Goal: Check status: Check status

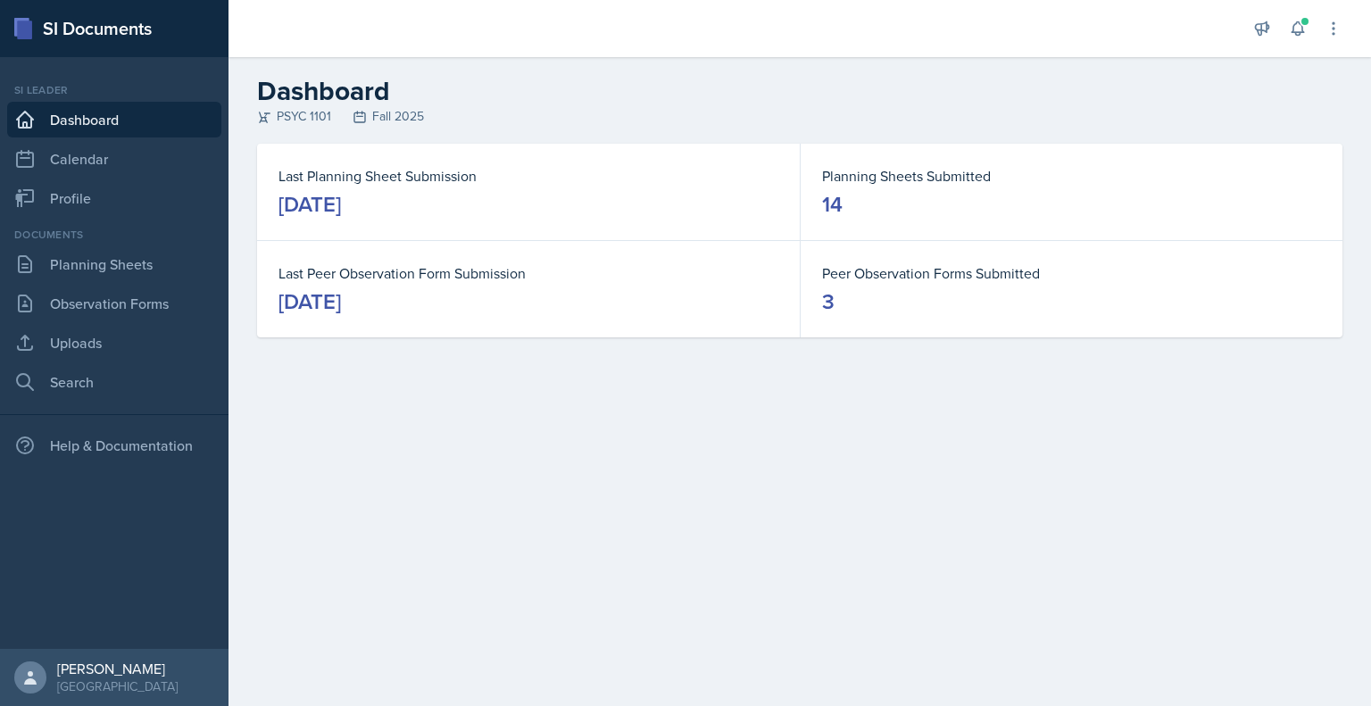
click at [1300, 49] on div "Announcements New Announcement Title Message Create Notifications [DATE] 9:13 P…" at bounding box center [1297, 28] width 89 height 57
click at [1297, 30] on icon at bounding box center [1298, 29] width 18 height 18
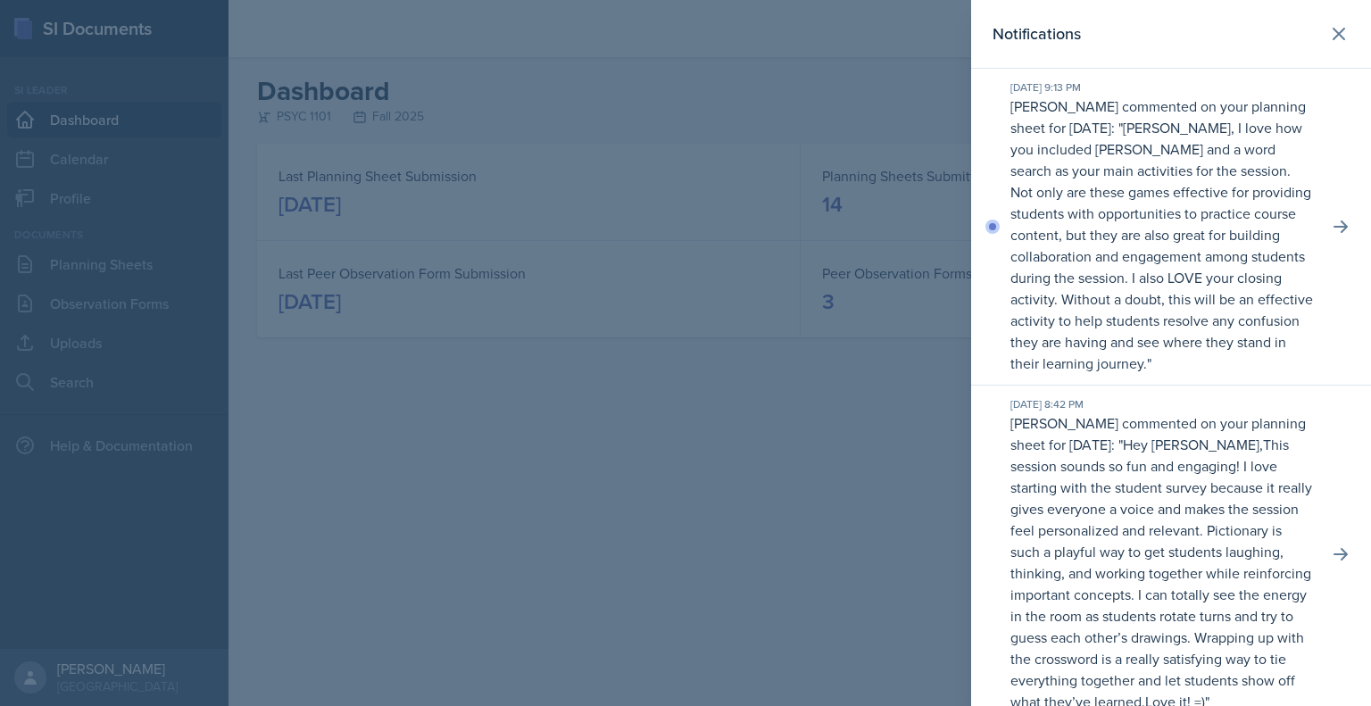
click at [1298, 267] on p "[PERSON_NAME] commented on your planning sheet for [DATE]: " [PERSON_NAME], I l…" at bounding box center [1161, 235] width 303 height 278
click at [1332, 221] on icon at bounding box center [1341, 227] width 18 height 18
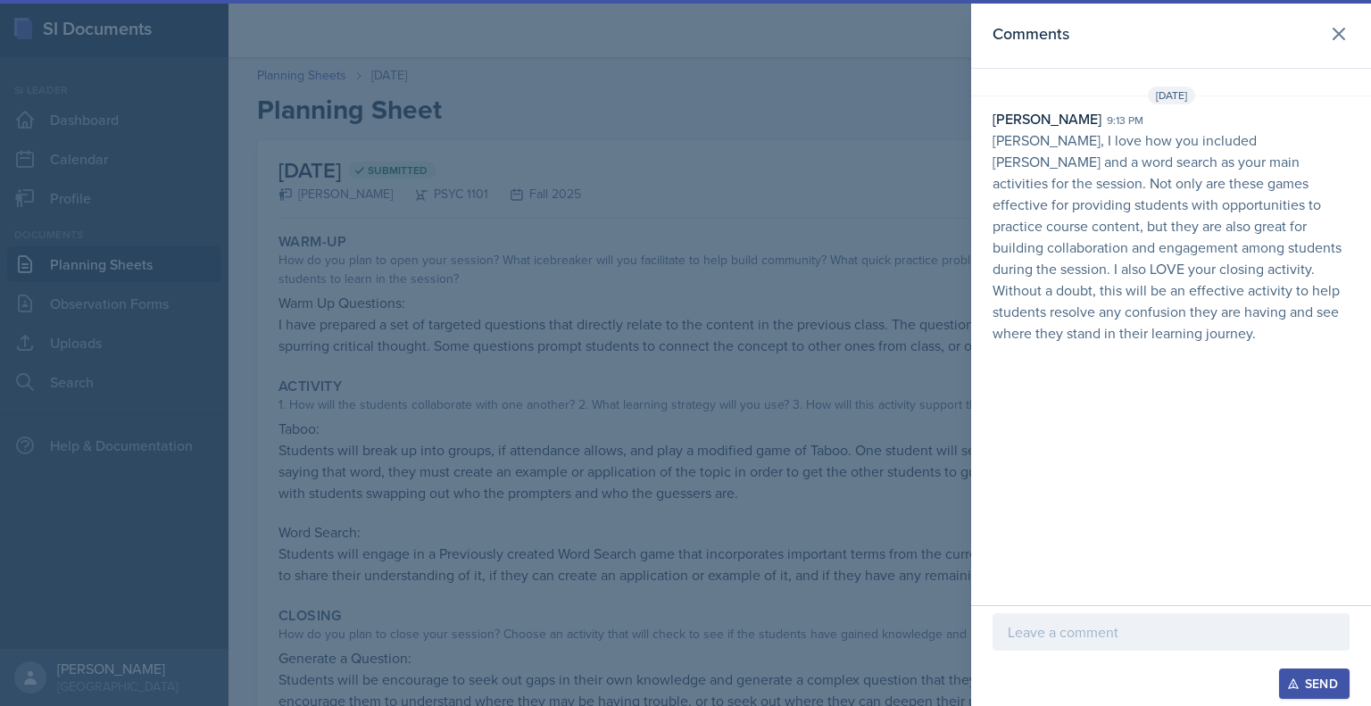
click at [1090, 617] on div at bounding box center [1171, 631] width 357 height 37
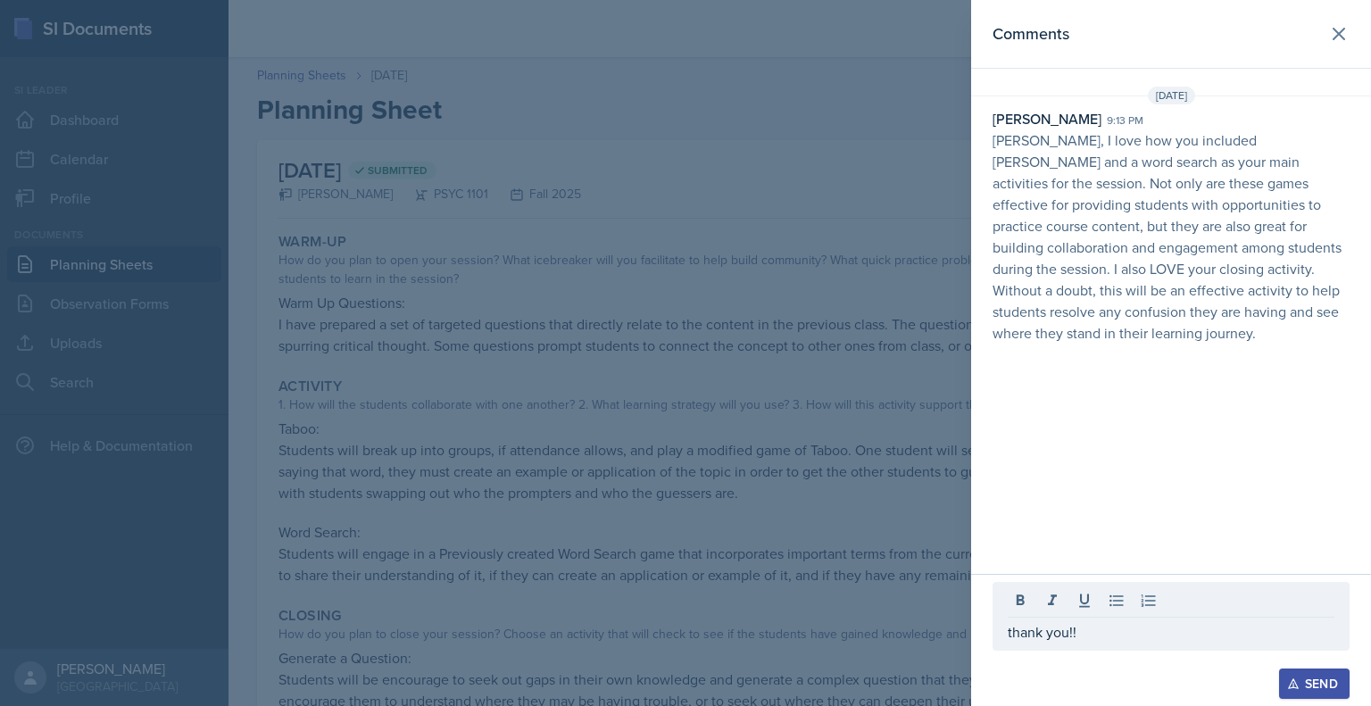
click at [1299, 689] on icon "button" at bounding box center [1293, 683] width 12 height 12
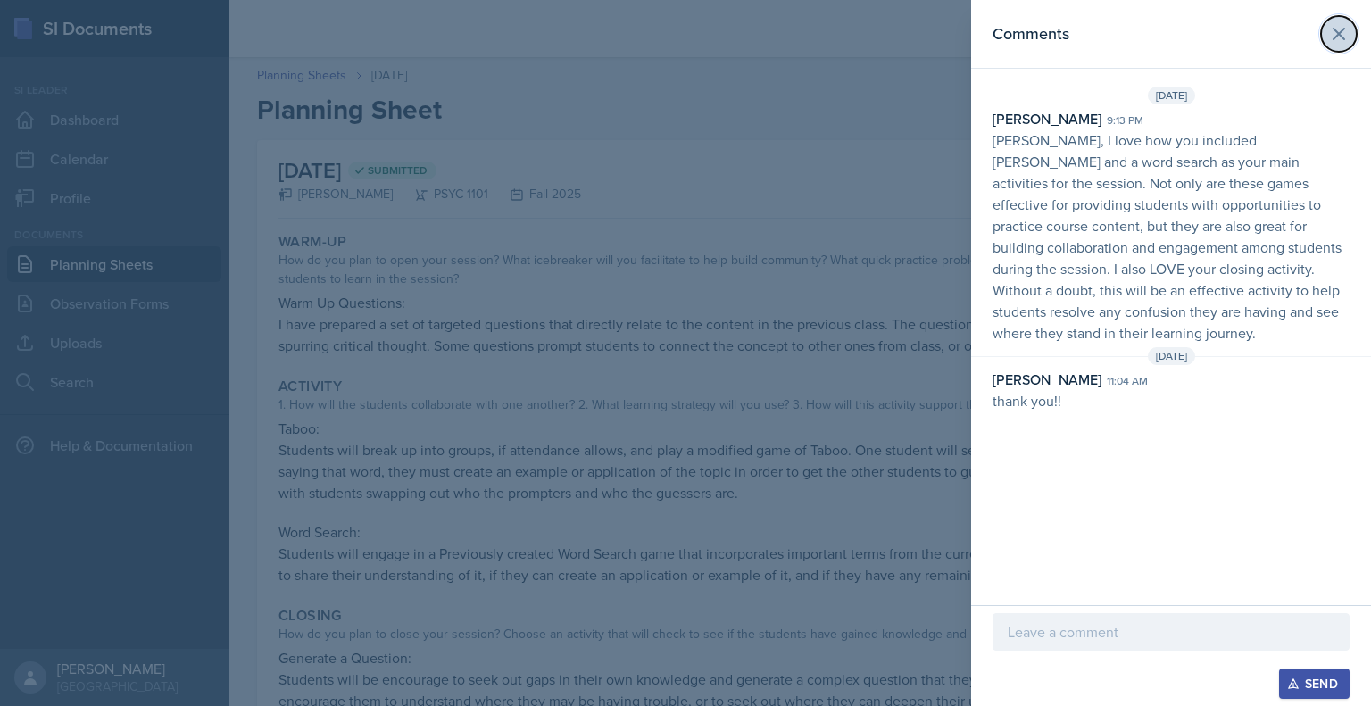
click at [1334, 38] on icon at bounding box center [1339, 34] width 11 height 11
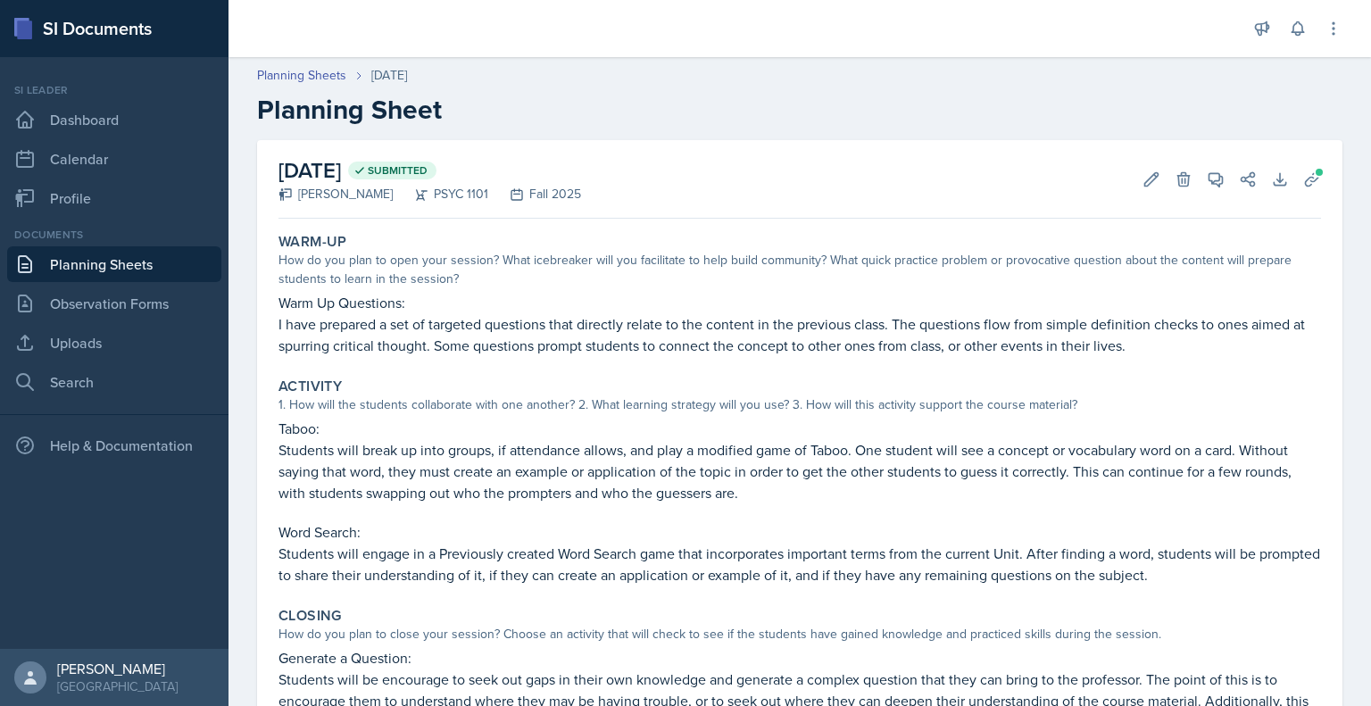
click at [131, 267] on link "Planning Sheets" at bounding box center [114, 264] width 214 height 36
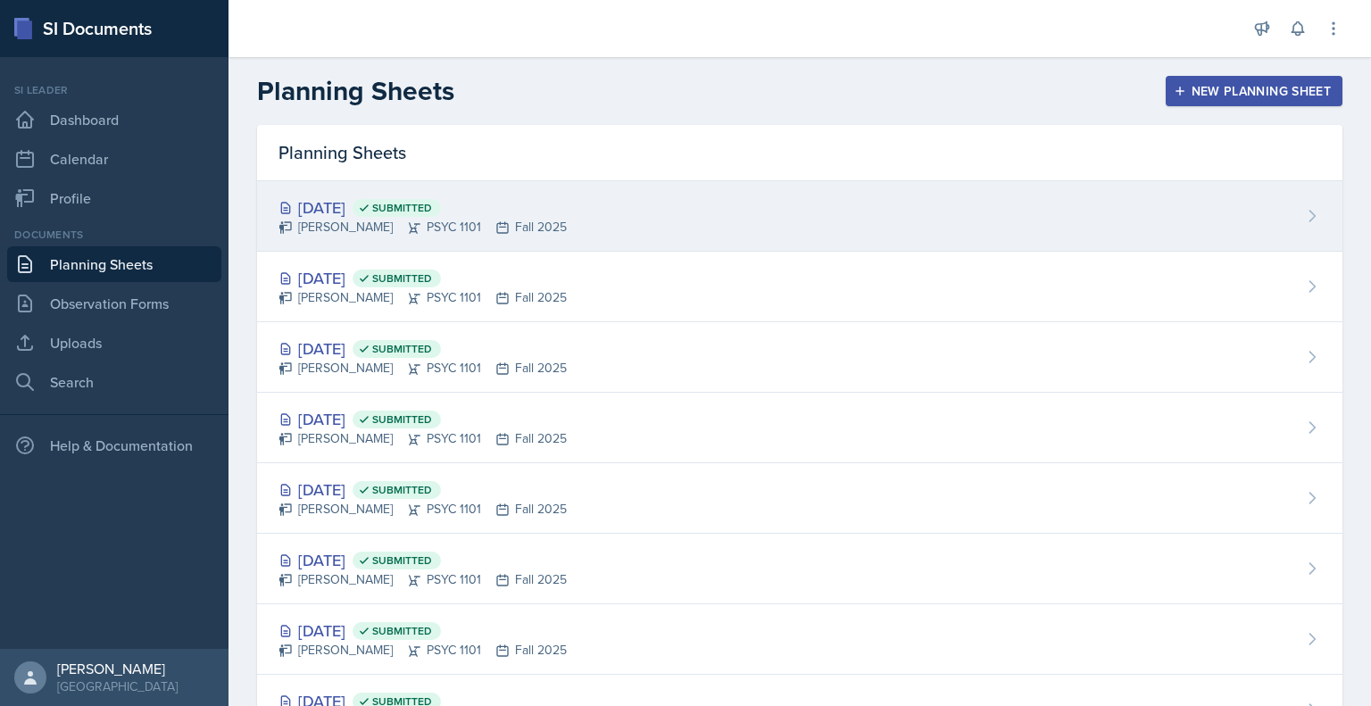
click at [675, 221] on div "[DATE] Submitted [PERSON_NAME] PSYC 1101 Fall 2025" at bounding box center [799, 216] width 1085 height 71
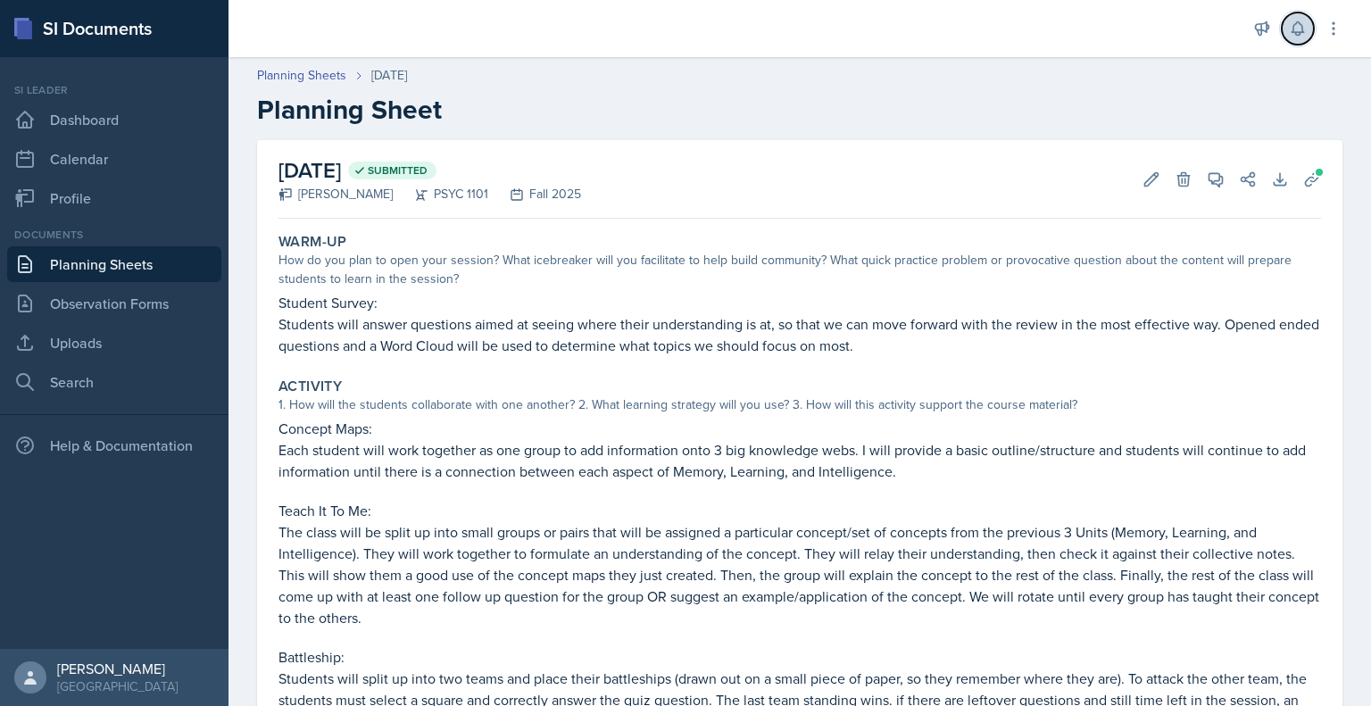
click at [1304, 17] on button at bounding box center [1298, 28] width 32 height 32
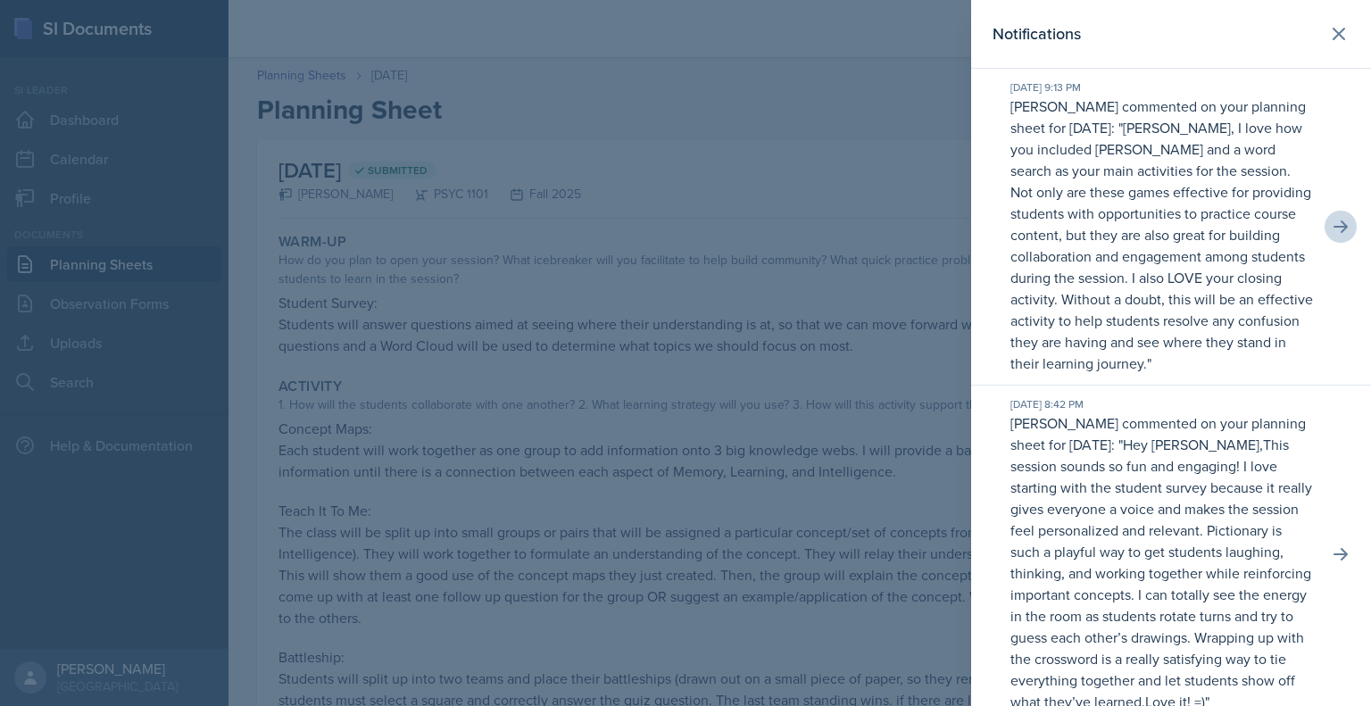
click at [857, 384] on div at bounding box center [685, 353] width 1371 height 706
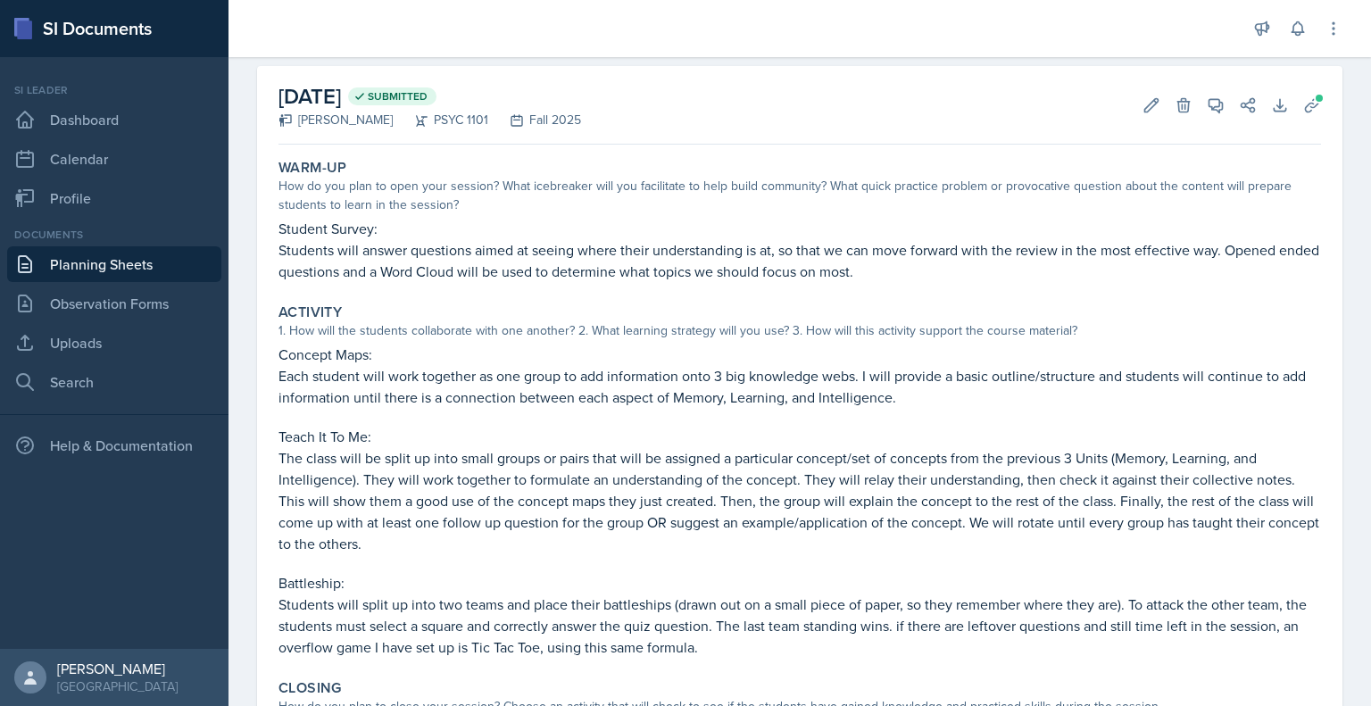
scroll to position [323, 0]
